Goal: Complete application form

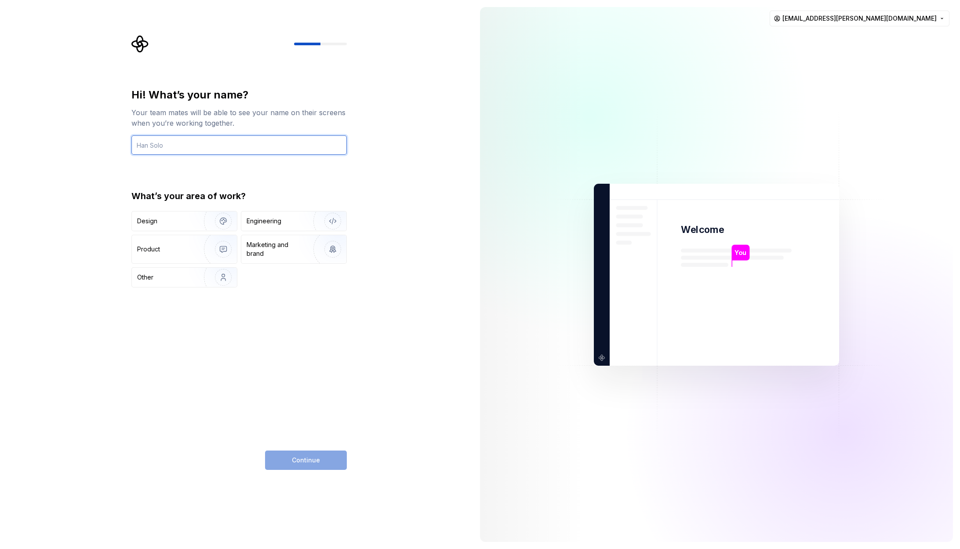
click at [235, 140] on input "text" at bounding box center [238, 144] width 215 height 19
click at [892, 19] on html "Hi! What’s your name? Your team mates will be able to see your name on their sc…" at bounding box center [480, 274] width 960 height 549
click at [893, 17] on html "Hi! What’s your name? Your team mates will be able to see your name on their sc…" at bounding box center [480, 274] width 960 height 549
click at [212, 149] on input "text" at bounding box center [238, 144] width 215 height 19
type input "Pietro"
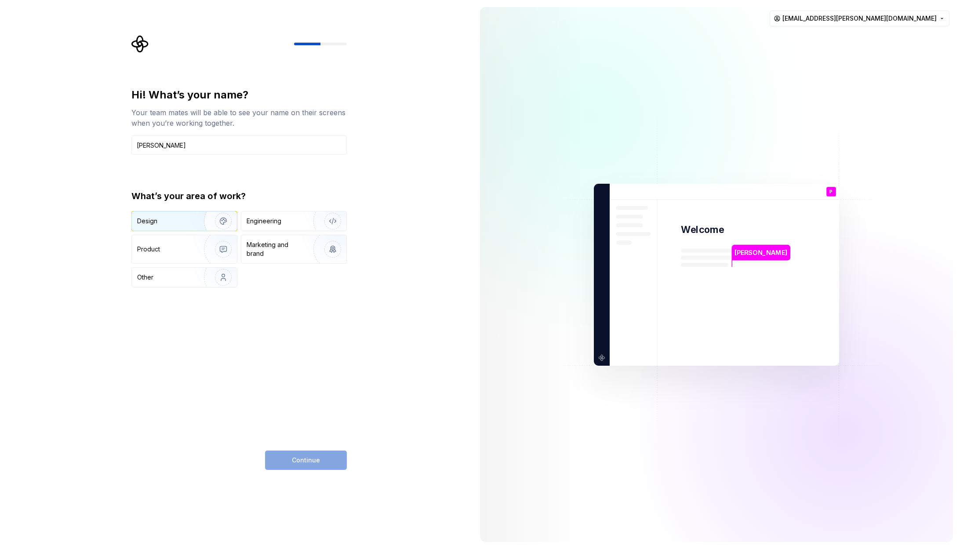
click at [190, 215] on img "button" at bounding box center [217, 221] width 56 height 59
click at [310, 461] on span "Continue" at bounding box center [306, 460] width 28 height 9
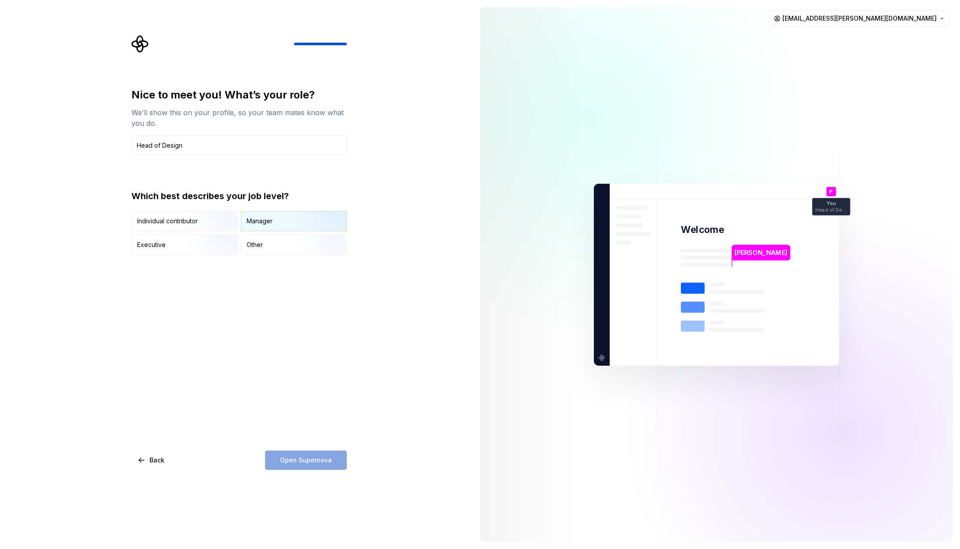
type input "Head of Design"
click at [268, 221] on div "Manager" at bounding box center [260, 221] width 26 height 9
click at [315, 465] on button "Open Supernova" at bounding box center [306, 459] width 82 height 19
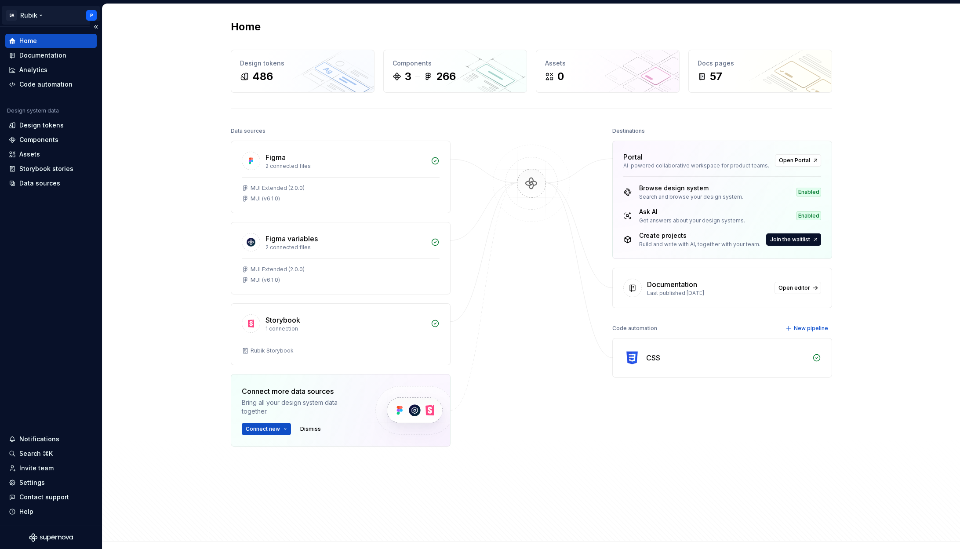
click at [97, 16] on html "SA Rubik P Home Documentation Analytics Code automation Design system data Desi…" at bounding box center [480, 274] width 960 height 549
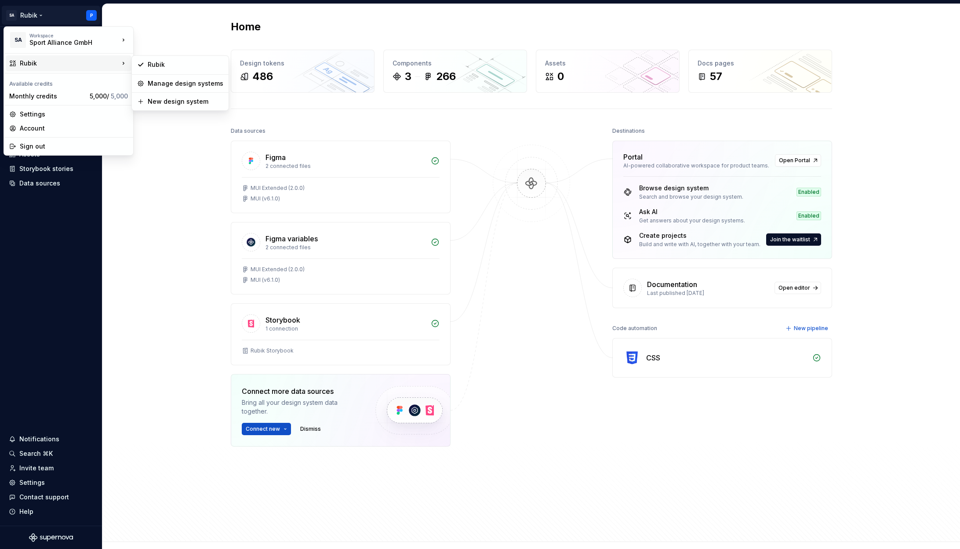
click at [187, 196] on html "SA Rubik P Home Documentation Analytics Code automation Design system data Desi…" at bounding box center [480, 274] width 960 height 549
